Goal: Communication & Community: Answer question/provide support

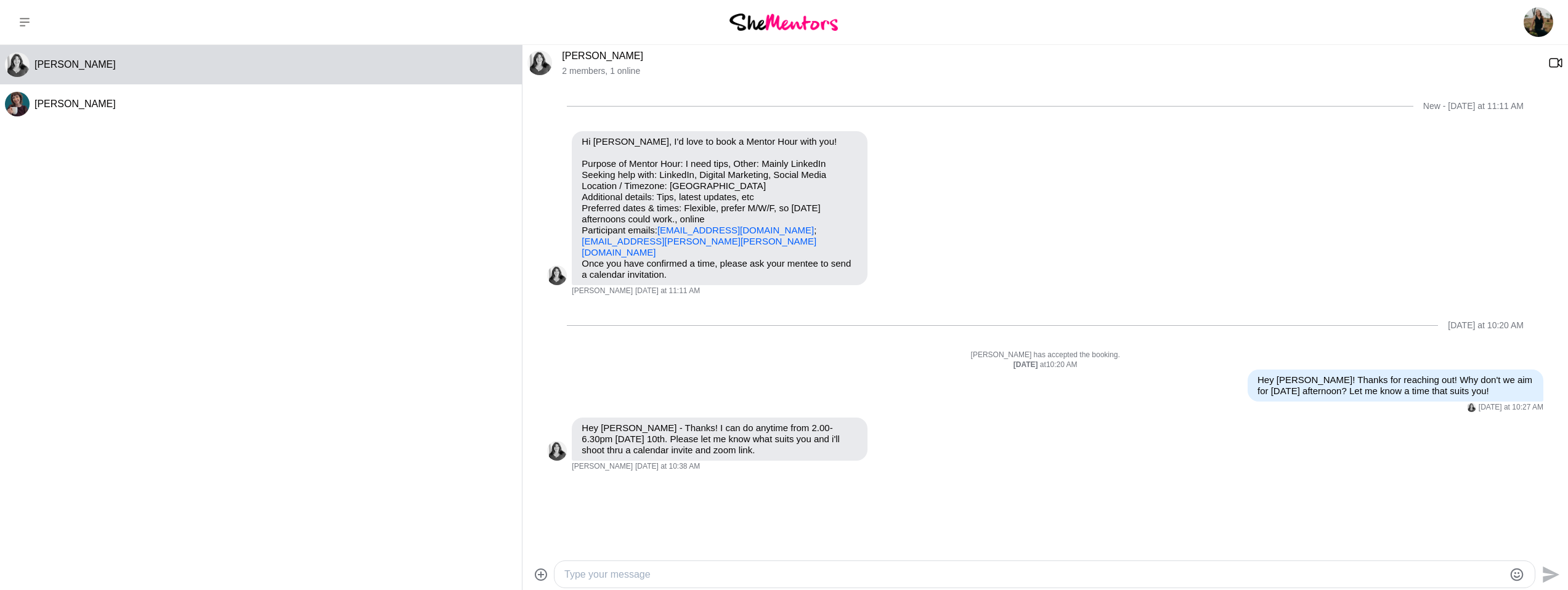
scroll to position [53, 0]
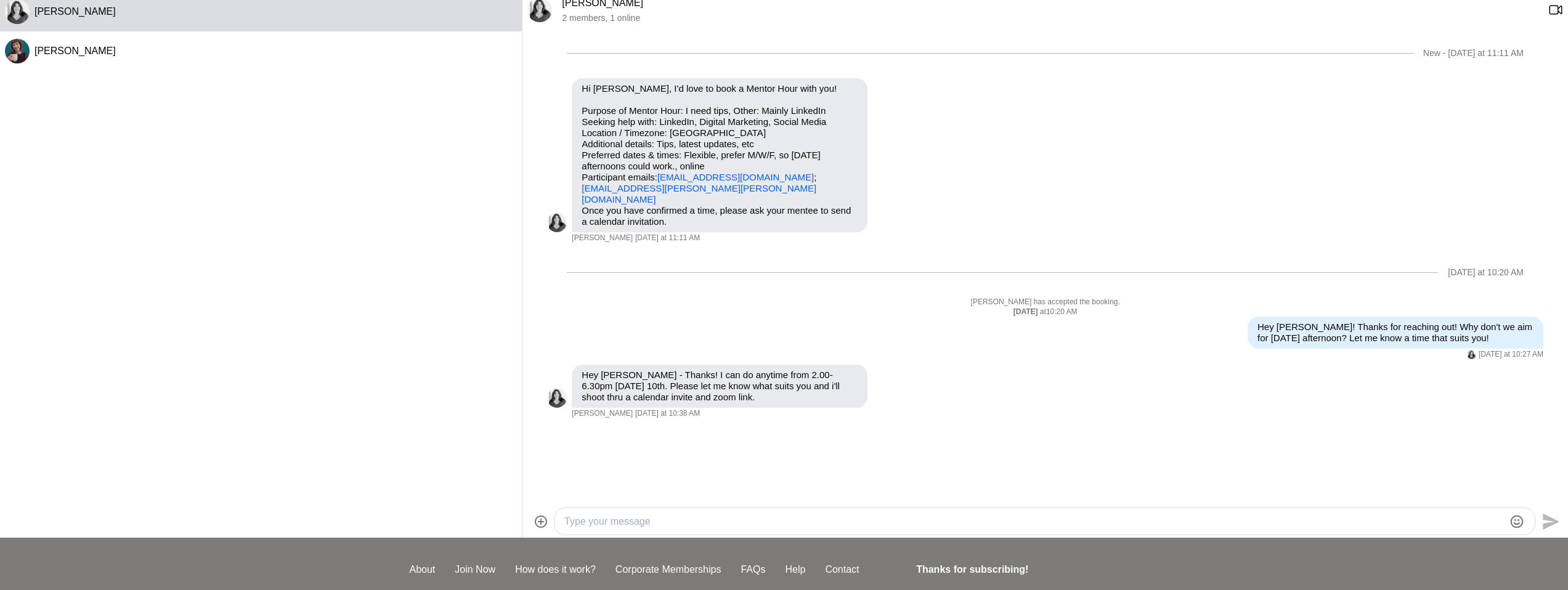
click at [771, 527] on textarea "Type your message" at bounding box center [1034, 522] width 939 height 15
click at [817, 520] on textarea "Type your message" at bounding box center [1034, 522] width 939 height 15
type textarea "2pm works great for me! Thanks [PERSON_NAME] :)"
click at [1540, 521] on icon "Send" at bounding box center [1549, 522] width 20 height 20
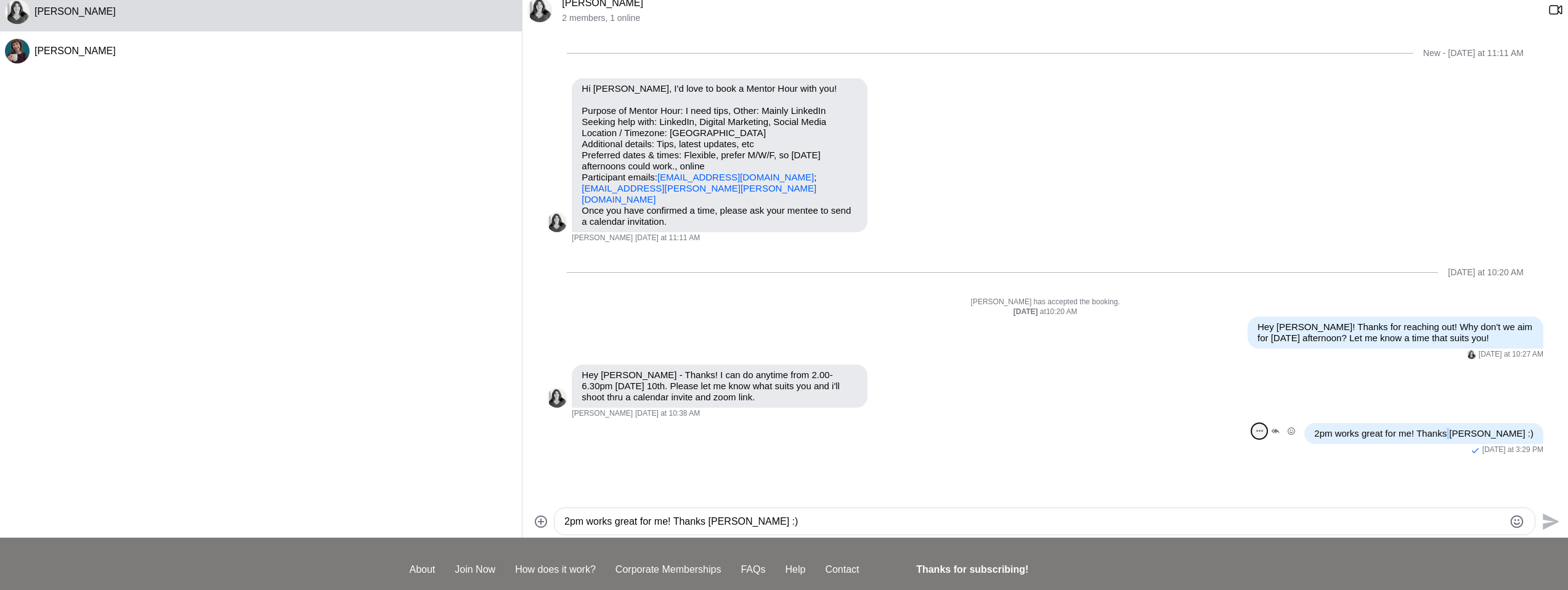
click at [1263, 430] on icon "Open Message Actions Menu" at bounding box center [1260, 431] width 7 height 2
click at [1267, 375] on button "Edit Message" at bounding box center [1218, 386] width 99 height 25
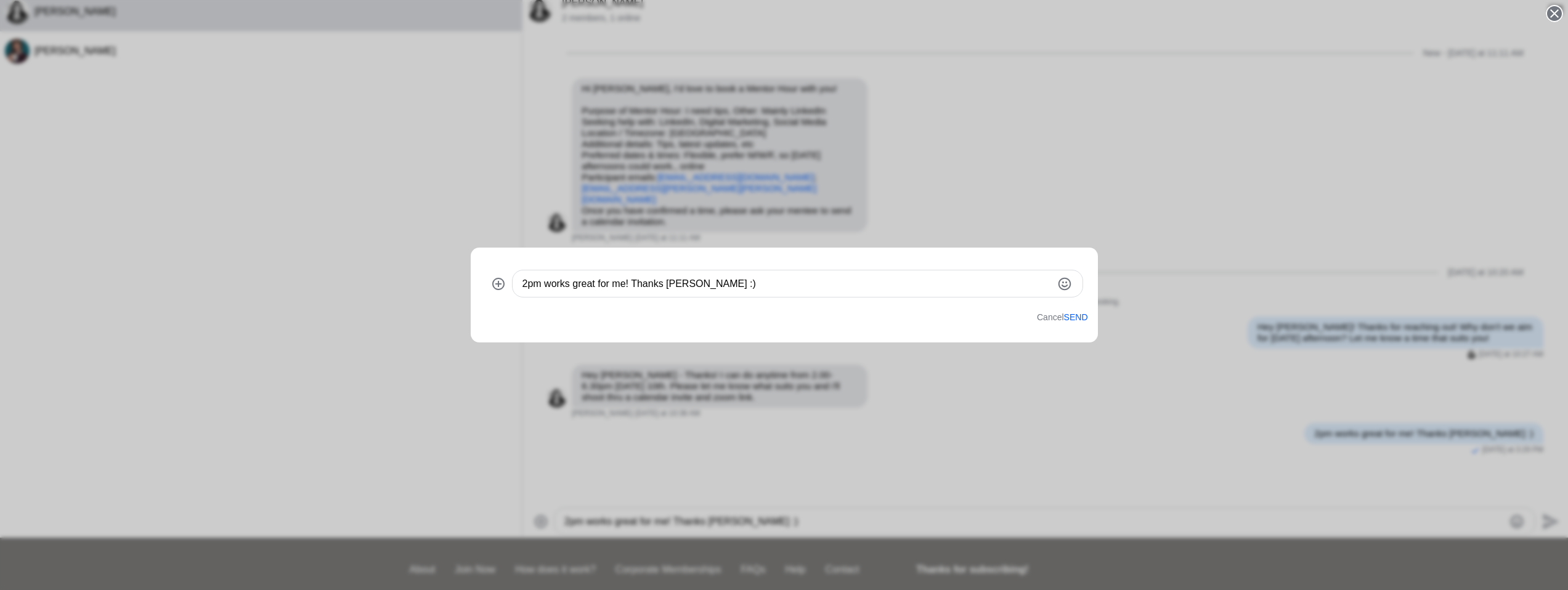
click at [819, 285] on textarea "2pm works great for me! Thanks [PERSON_NAME] :)" at bounding box center [787, 284] width 529 height 15
click at [759, 289] on textarea "2pm works great for me! Thanks [PERSON_NAME] <3" at bounding box center [787, 284] width 529 height 15
click at [633, 284] on textarea "2pm works great for me! Thanks [PERSON_NAME], talk soon!" at bounding box center [787, 284] width 529 height 15
type textarea "2pm works great for me. Thanks [PERSON_NAME], talk soon!"
click at [990, 288] on textarea "2pm works great for me. Thanks [PERSON_NAME], talk soon!" at bounding box center [787, 284] width 529 height 15
